Goal: Check status: Check status

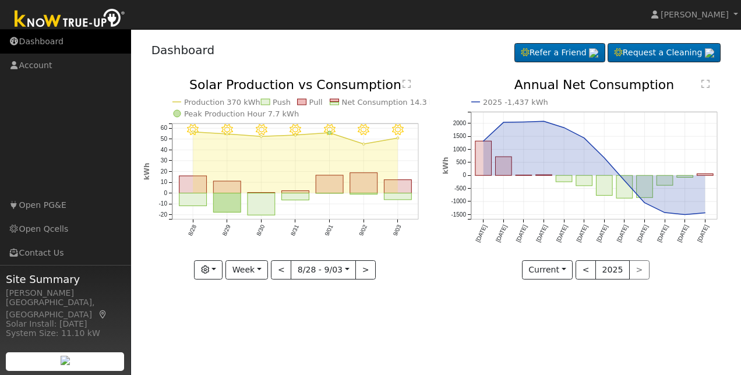
click at [25, 36] on link "Dashboard" at bounding box center [65, 42] width 131 height 24
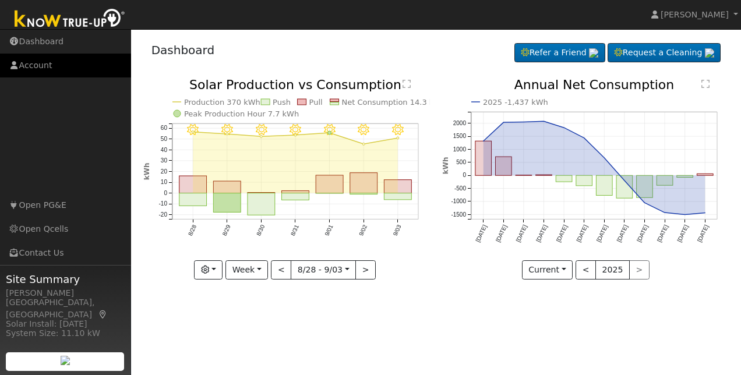
click at [53, 70] on link "Account" at bounding box center [65, 66] width 131 height 24
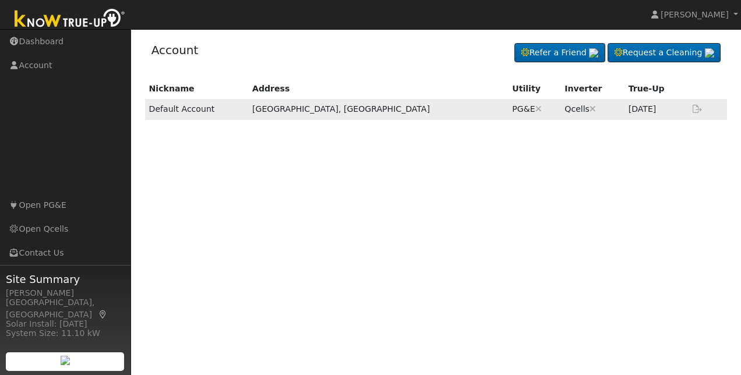
click at [182, 108] on td "Default Account" at bounding box center [196, 109] width 103 height 20
click at [58, 37] on link "Dashboard" at bounding box center [65, 42] width 131 height 24
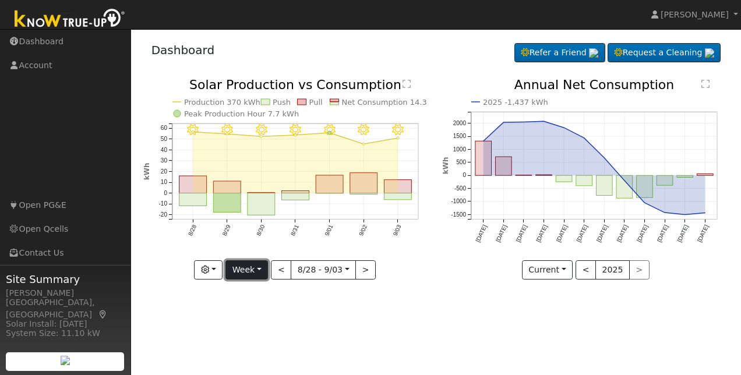
click at [264, 270] on button "Week" at bounding box center [246, 270] width 43 height 20
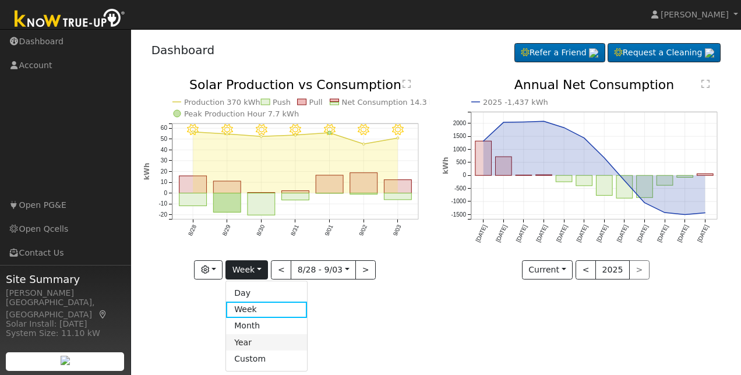
click at [256, 343] on link "Year" at bounding box center [266, 342] width 81 height 16
type input "[DATE]"
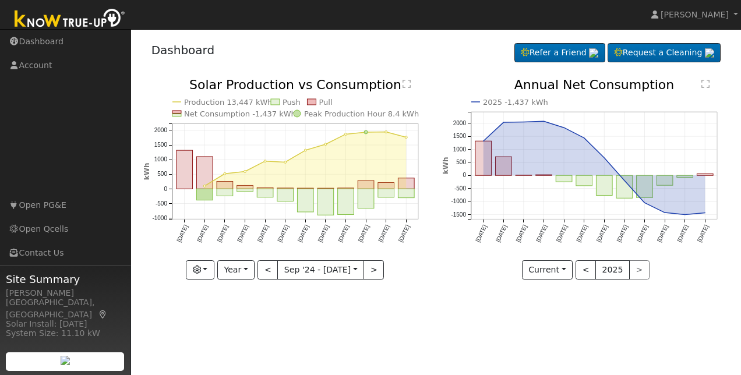
click at [704, 85] on text "" at bounding box center [705, 83] width 8 height 9
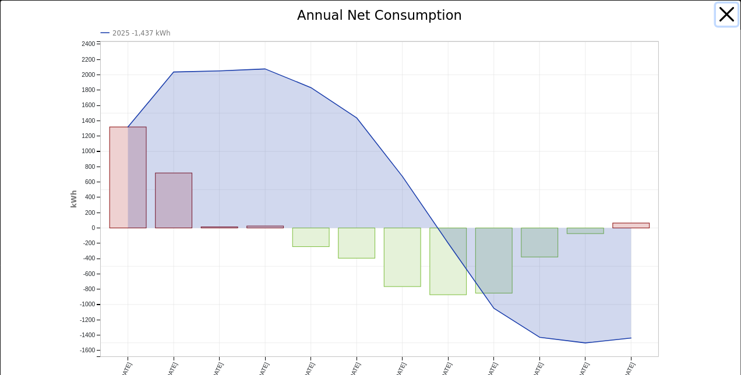
click at [716, 16] on button "button" at bounding box center [727, 14] width 22 height 22
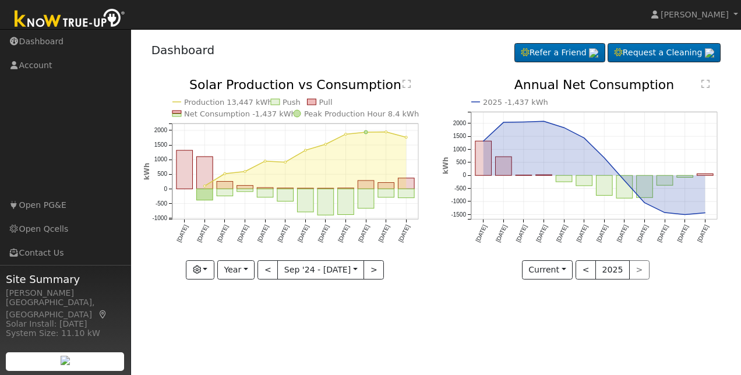
click at [403, 81] on text "" at bounding box center [407, 83] width 8 height 9
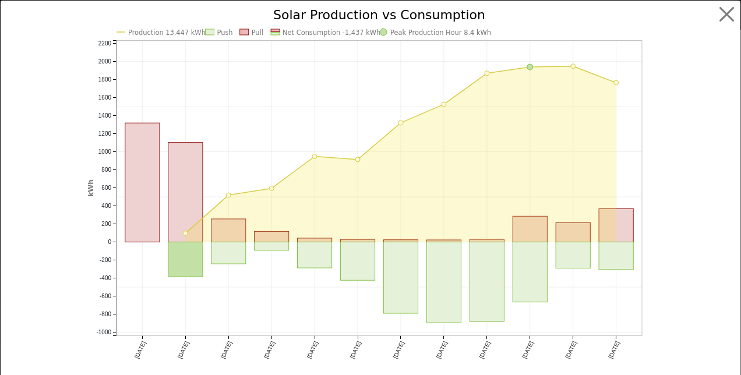
click at [531, 77] on icon "Production 13,447 kWh Push Pull Net Consumption -1,437 kWh Peak Production Hour…" at bounding box center [370, 198] width 566 height 378
